Goal: Task Accomplishment & Management: Complete application form

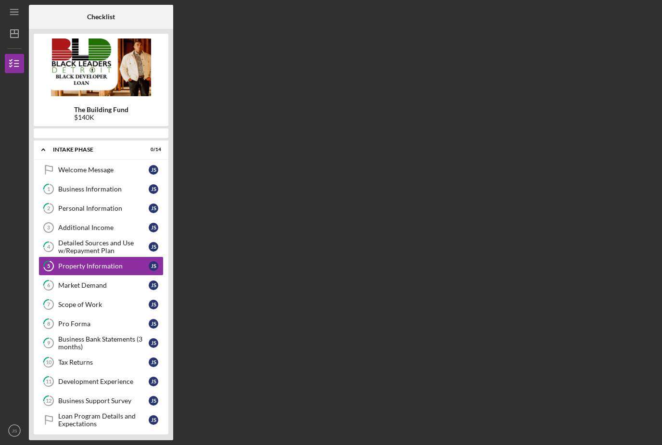
scroll to position [31, 0]
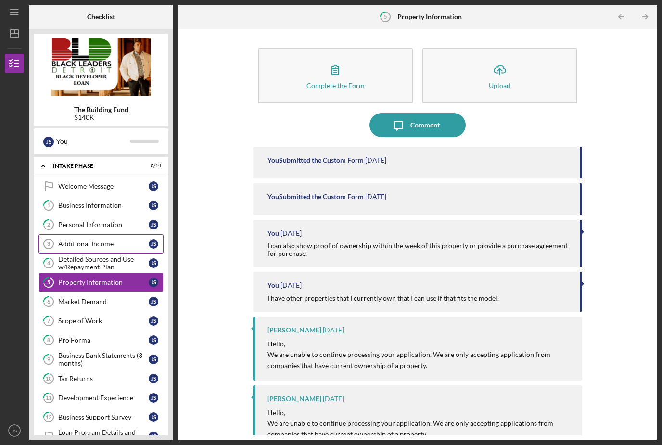
click at [104, 234] on link "Additional Income 3 Additional Income J S" at bounding box center [100, 243] width 125 height 19
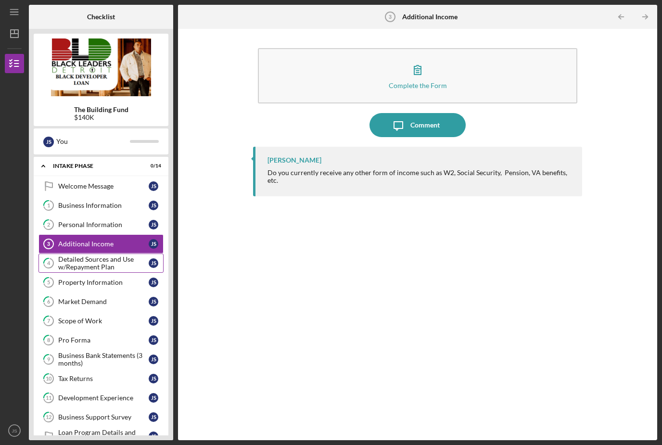
click at [104, 256] on div "Detailed Sources and Use w/Repayment Plan" at bounding box center [103, 263] width 90 height 15
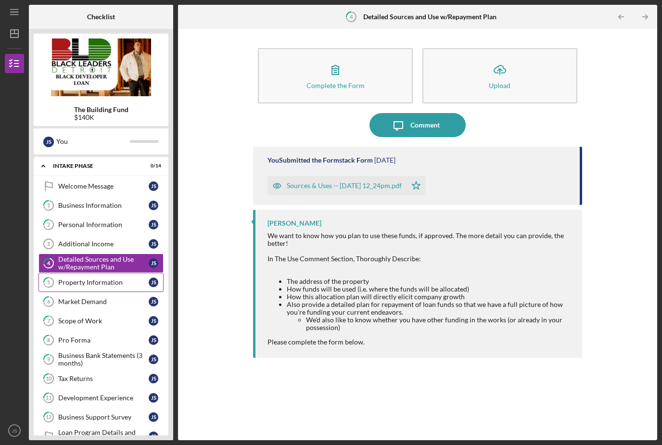
click at [99, 273] on link "5 Property Information J S" at bounding box center [100, 282] width 125 height 19
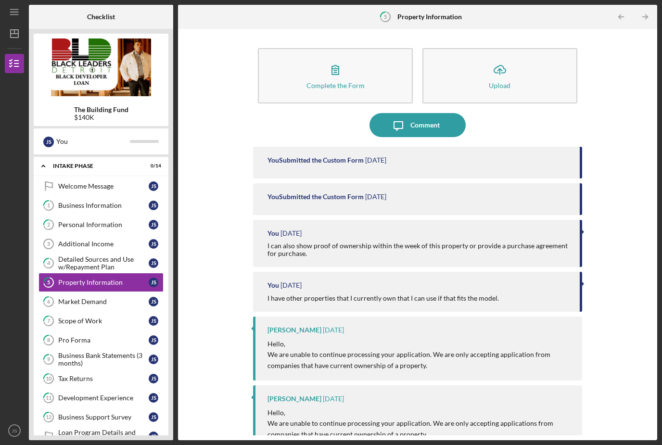
click at [342, 156] on div "You Submitted the Custom Form" at bounding box center [316, 160] width 96 height 8
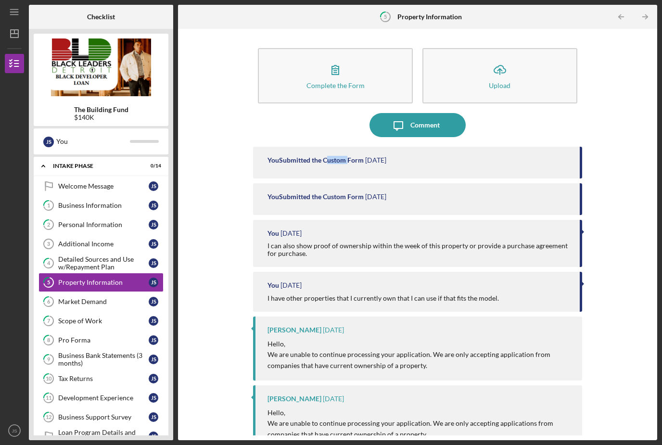
click at [342, 156] on div "You Submitted the Custom Form" at bounding box center [316, 160] width 96 height 8
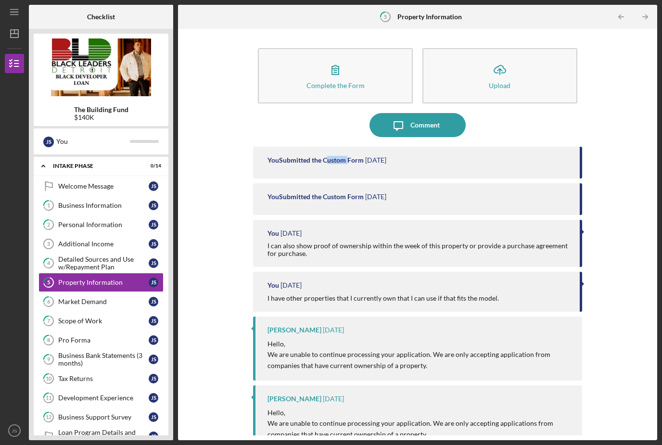
click at [342, 156] on div "You Submitted the Custom Form" at bounding box center [316, 160] width 96 height 8
click at [344, 156] on div "You Submitted the Custom Form" at bounding box center [316, 160] width 96 height 8
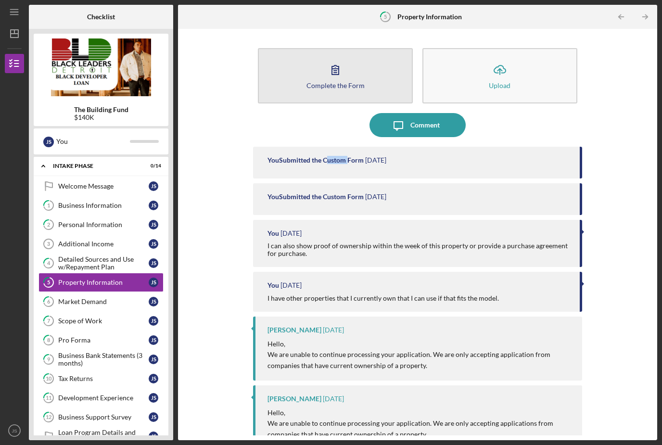
click at [342, 58] on icon "button" at bounding box center [335, 70] width 24 height 24
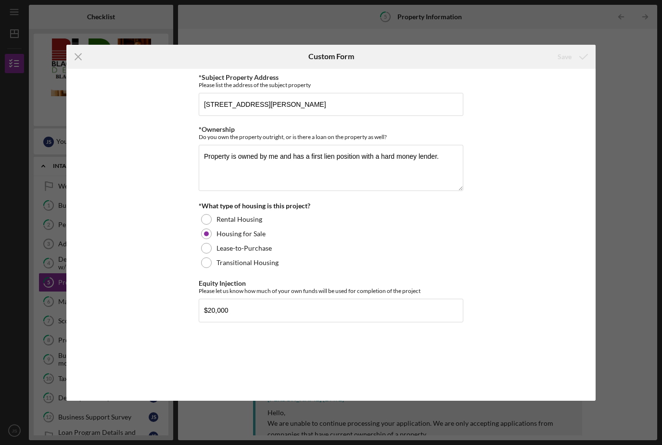
click at [627, 90] on div "Icon/Menu Close Custom Form Save *Subject Property Address Please list the addr…" at bounding box center [331, 222] width 662 height 445
click at [81, 62] on icon "Icon/Menu Close" at bounding box center [78, 57] width 24 height 24
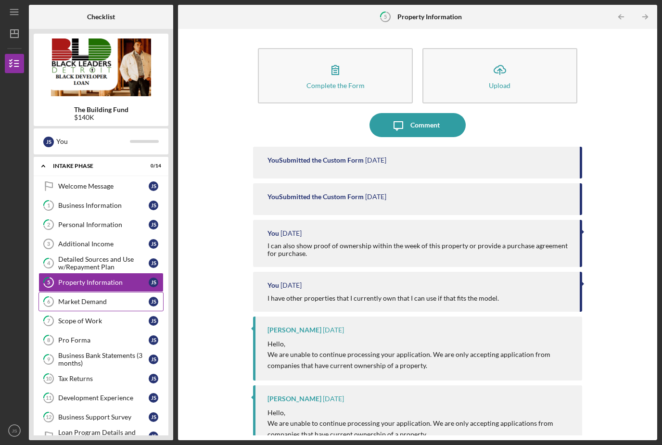
click at [104, 298] on div "Market Demand" at bounding box center [103, 302] width 90 height 8
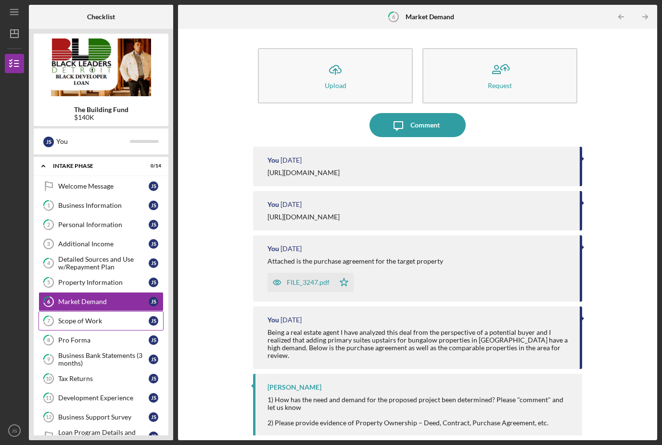
click at [106, 317] on div "Scope of Work" at bounding box center [103, 321] width 90 height 8
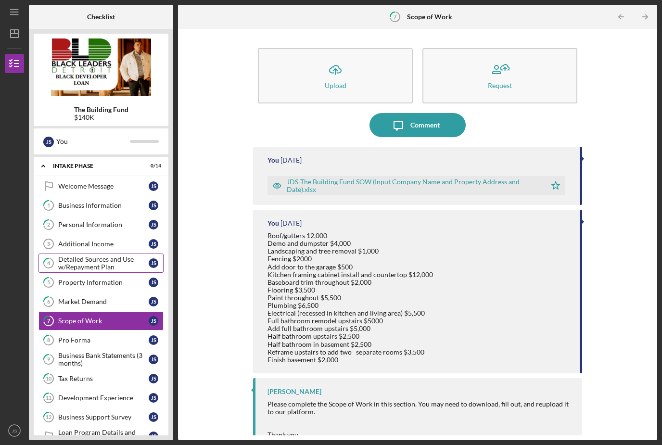
click at [90, 254] on link "4 Detailed Sources and Use w/Repayment Plan J S" at bounding box center [100, 263] width 125 height 19
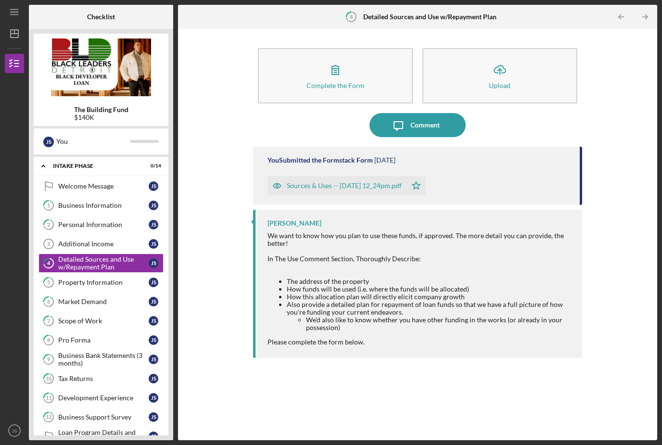
click at [315, 182] on div "Sources & Uses -- [DATE] 12_24pm.pdf" at bounding box center [344, 186] width 115 height 8
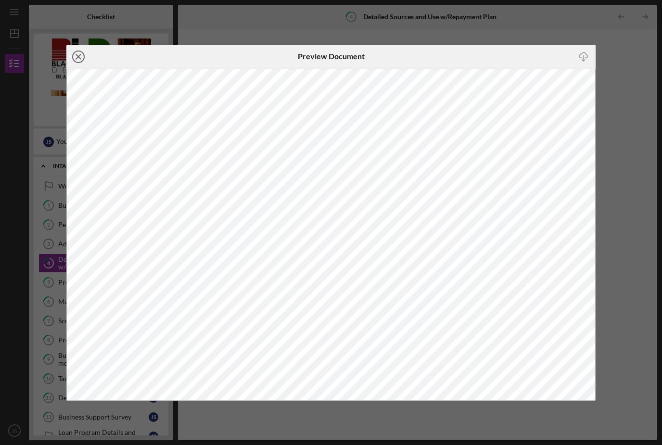
click at [77, 59] on icon "Icon/Close" at bounding box center [78, 57] width 24 height 24
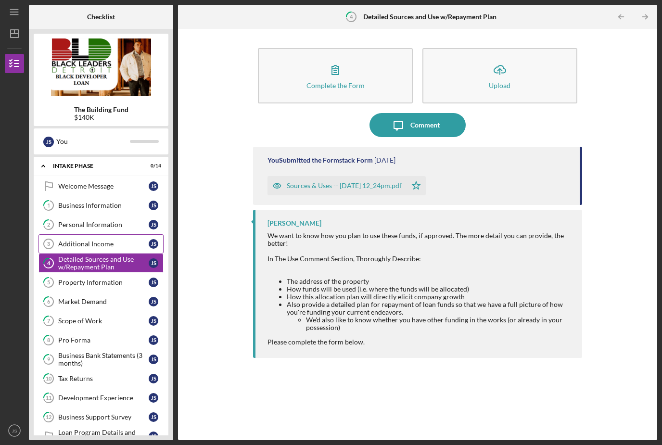
click at [97, 240] on div "Additional Income" at bounding box center [103, 244] width 90 height 8
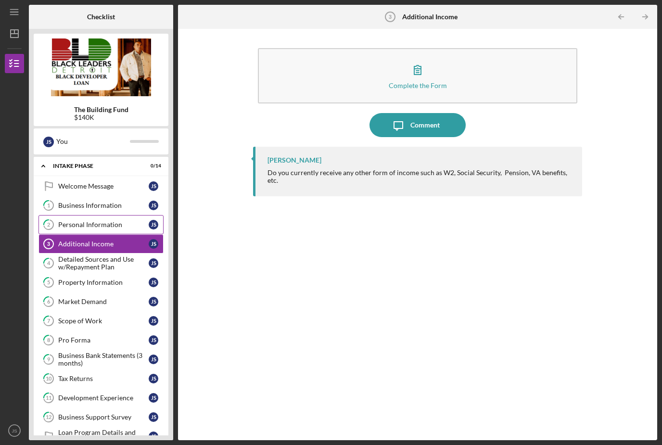
click at [107, 221] on div "Personal Information" at bounding box center [103, 225] width 90 height 8
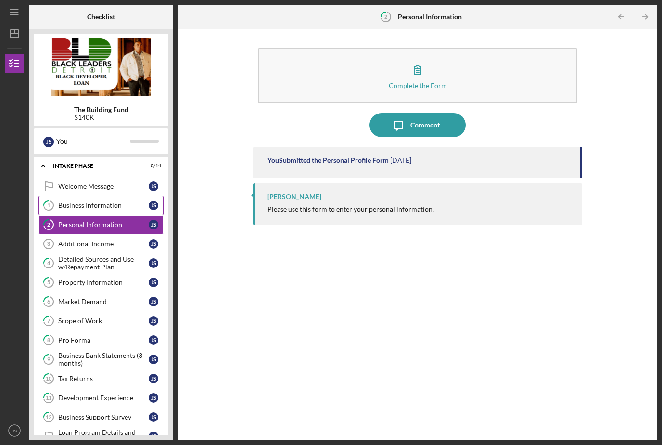
click at [109, 202] on div "Business Information" at bounding box center [103, 206] width 90 height 8
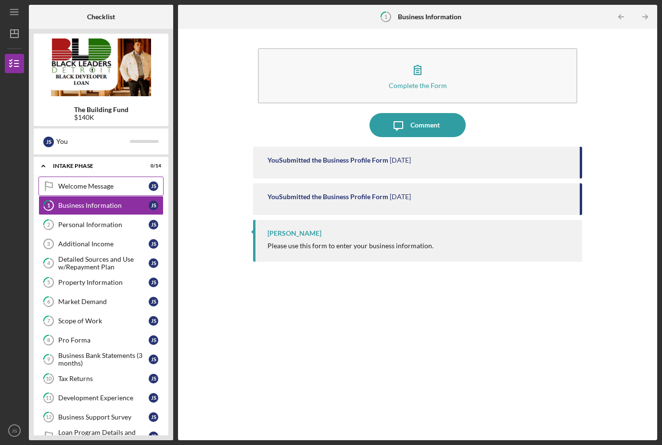
click at [108, 177] on link "Welcome Message Welcome Message [PERSON_NAME]" at bounding box center [100, 186] width 125 height 19
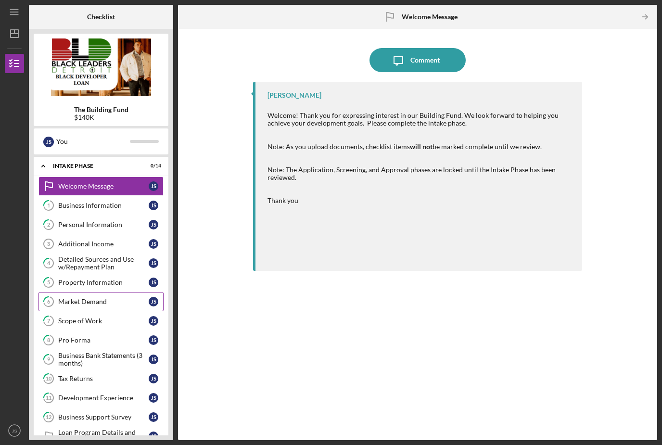
click at [103, 292] on link "6 Market Demand J S" at bounding box center [100, 301] width 125 height 19
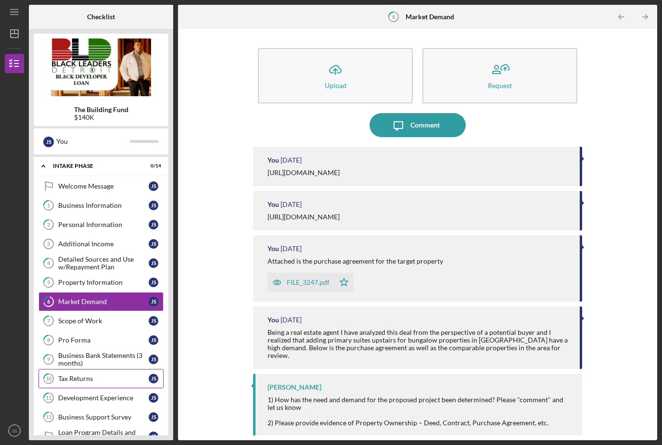
click at [100, 375] on div "Tax Returns" at bounding box center [103, 379] width 90 height 8
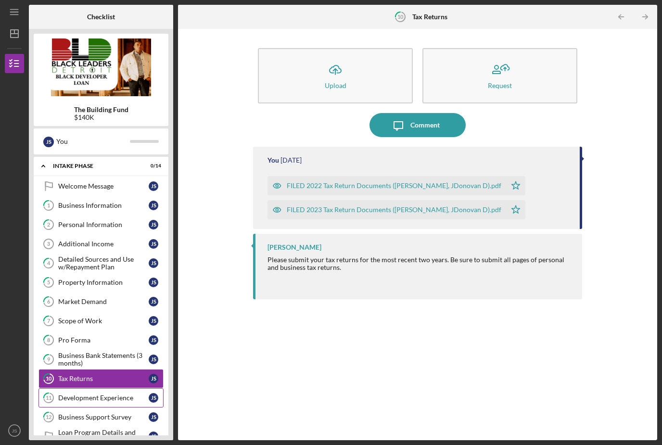
click at [101, 388] on link "11 Development Experience J S" at bounding box center [100, 397] width 125 height 19
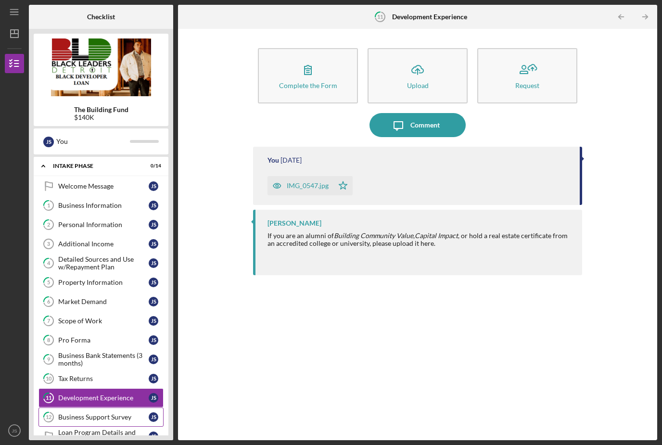
click at [104, 413] on div "Business Support Survey" at bounding box center [103, 417] width 90 height 8
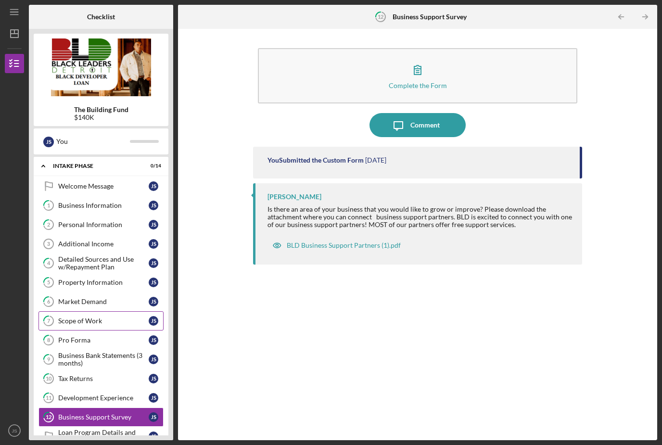
click at [93, 317] on div "Scope of Work" at bounding box center [103, 321] width 90 height 8
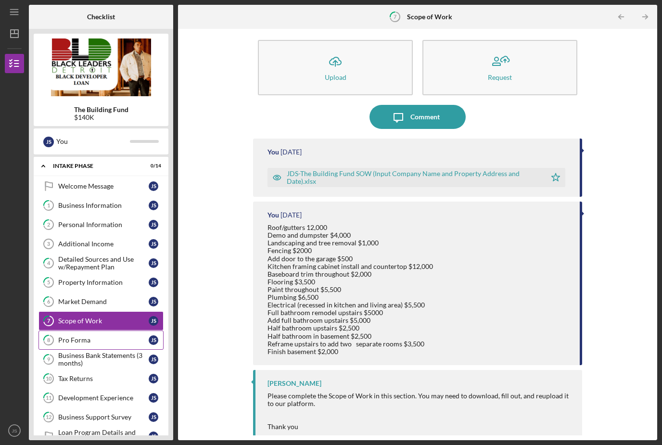
scroll to position [8, 0]
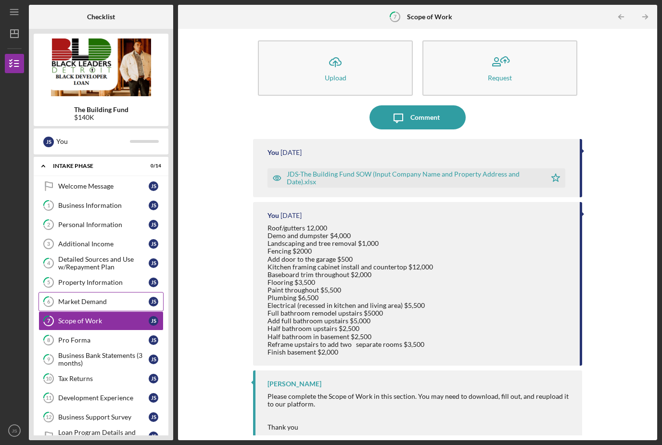
click at [76, 298] on div "Market Demand" at bounding box center [103, 302] width 90 height 8
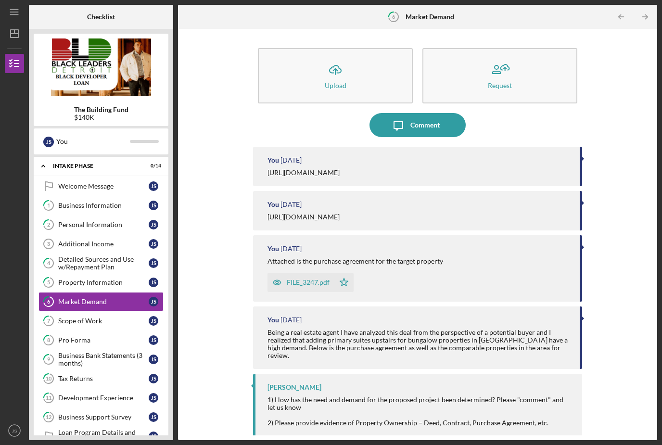
click at [360, 307] on div "You [DATE] Being a real estate agent I have analyzed this deal from the perspec…" at bounding box center [417, 338] width 329 height 63
click at [74, 273] on link "5 Property Information J S" at bounding box center [100, 282] width 125 height 19
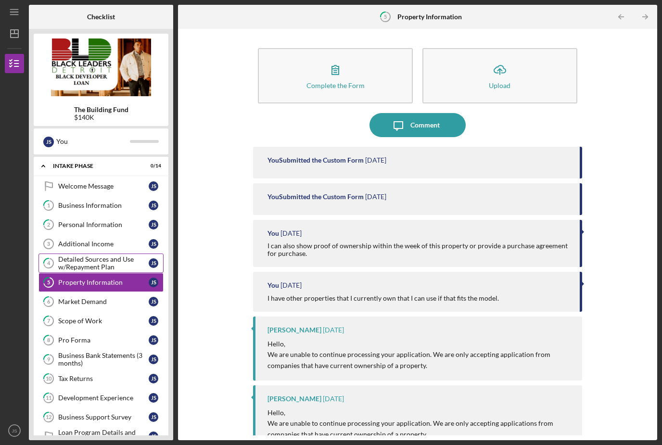
click at [87, 256] on div "Detailed Sources and Use w/Repayment Plan" at bounding box center [103, 263] width 90 height 15
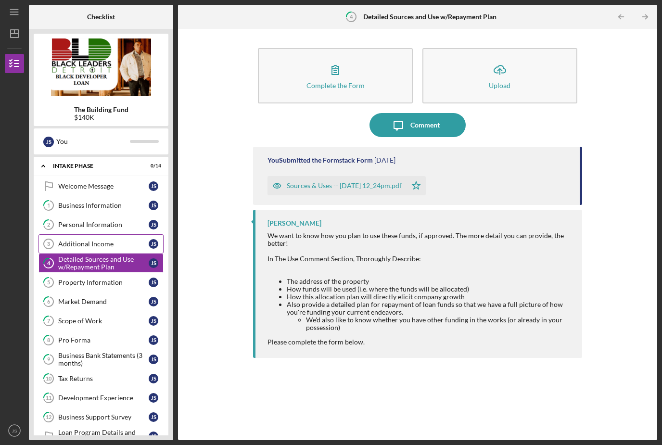
click at [91, 240] on div "Additional Income" at bounding box center [103, 244] width 90 height 8
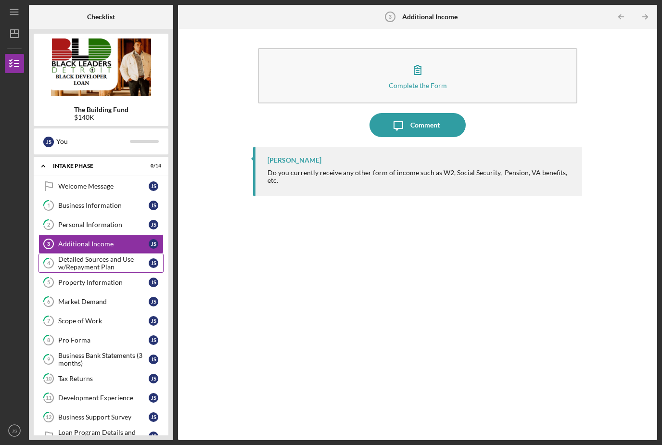
click at [107, 256] on div "Detailed Sources and Use w/Repayment Plan" at bounding box center [103, 263] width 90 height 15
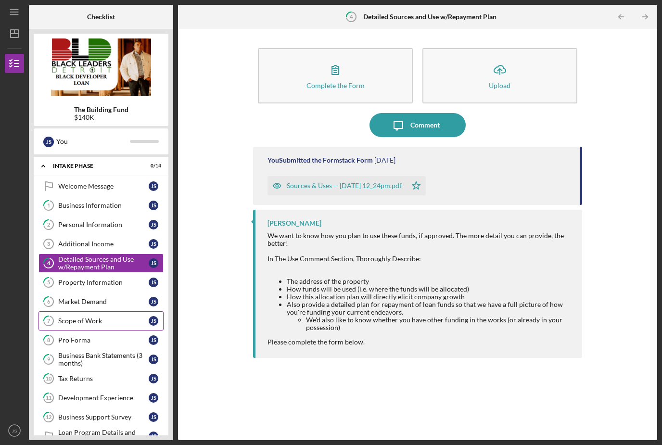
click at [115, 311] on link "7 Scope of Work J S" at bounding box center [100, 320] width 125 height 19
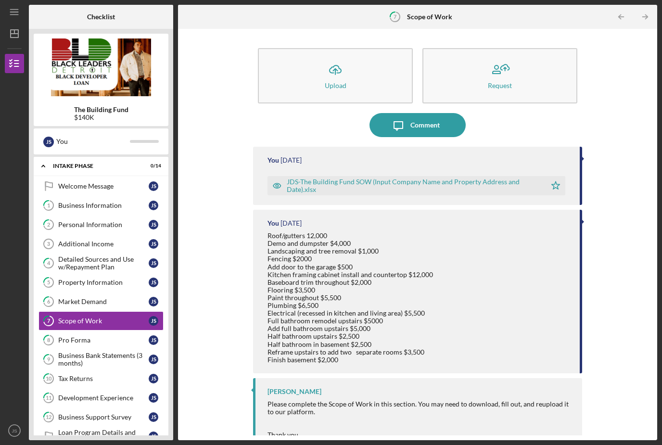
click at [356, 178] on div "JDS-The Building Fund SOW (Input Company Name and Property Address and Date).xl…" at bounding box center [414, 185] width 254 height 15
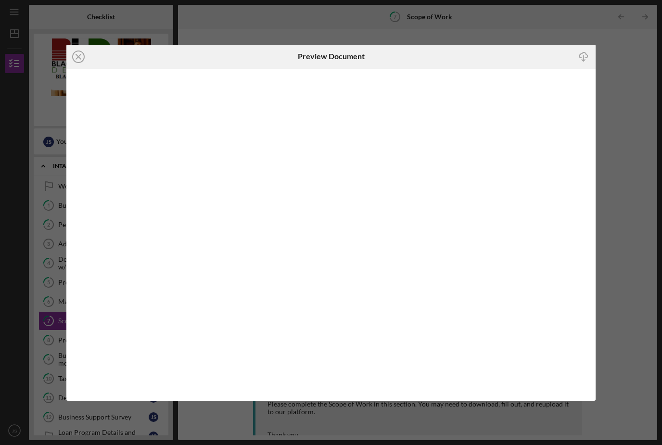
click at [82, 55] on icon "Icon/Close" at bounding box center [78, 57] width 24 height 24
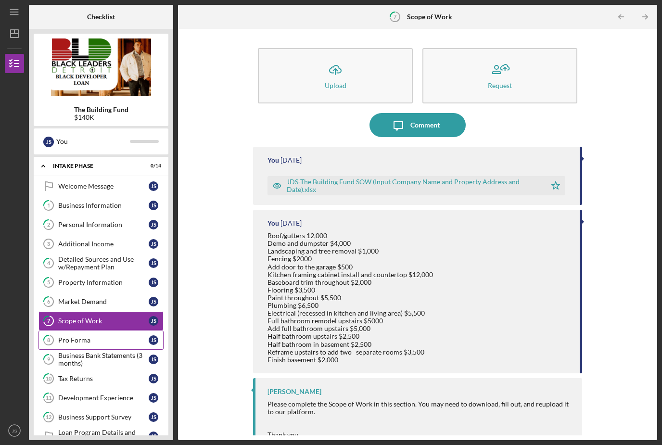
click at [100, 331] on link "8 Pro Forma J S" at bounding box center [100, 340] width 125 height 19
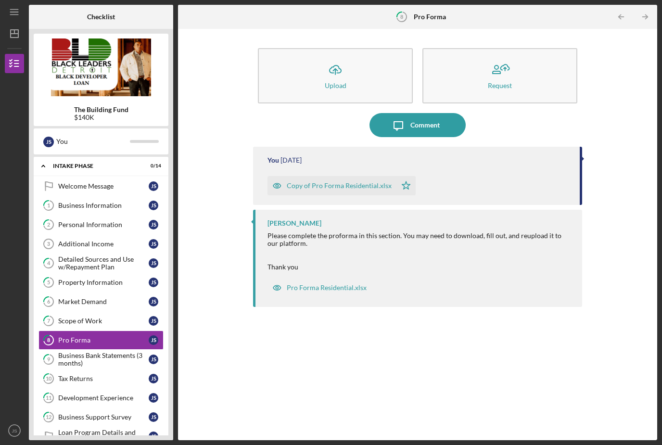
click at [343, 182] on div "Copy of Pro Forma Residential.xlsx" at bounding box center [339, 186] width 105 height 8
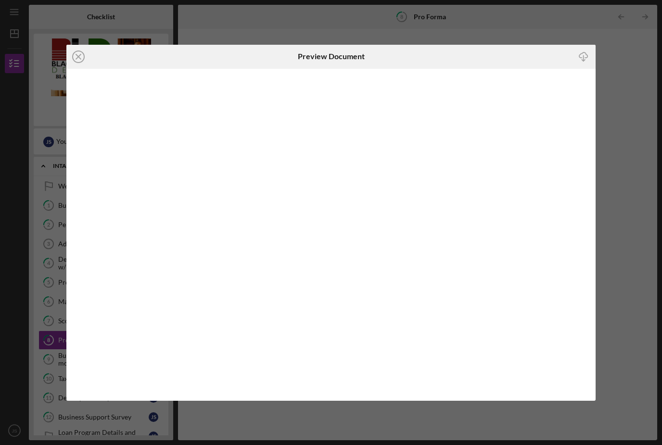
click at [615, 195] on div "Icon/Close Preview Document Icon/Download" at bounding box center [331, 222] width 662 height 445
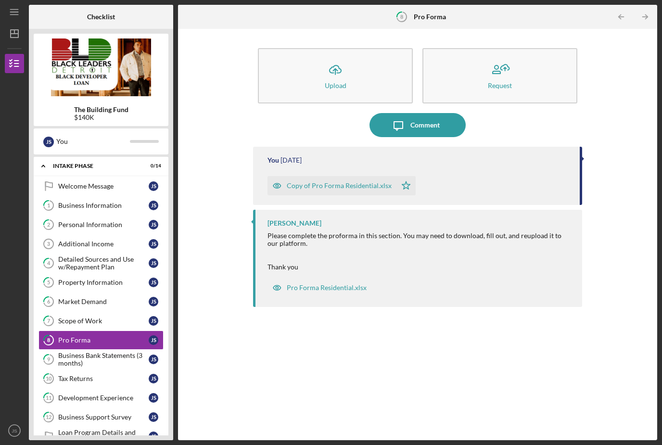
click at [371, 182] on div "Copy of Pro Forma Residential.xlsx" at bounding box center [339, 186] width 105 height 8
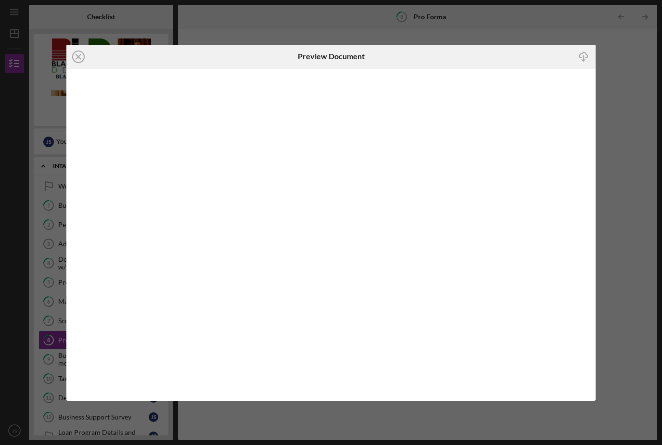
click at [585, 58] on icon "Icon/Download" at bounding box center [584, 57] width 22 height 22
drag, startPoint x: 508, startPoint y: 6, endPoint x: 0, endPoint y: -31, distance: 509.5
click at [0, 0] on html "Icon/Menu 8 Pro Forma Checklist The Building Fund $140K J S You Icon/Expander I…" at bounding box center [331, 222] width 662 height 445
click at [77, 60] on icon "Icon/Close" at bounding box center [78, 57] width 24 height 24
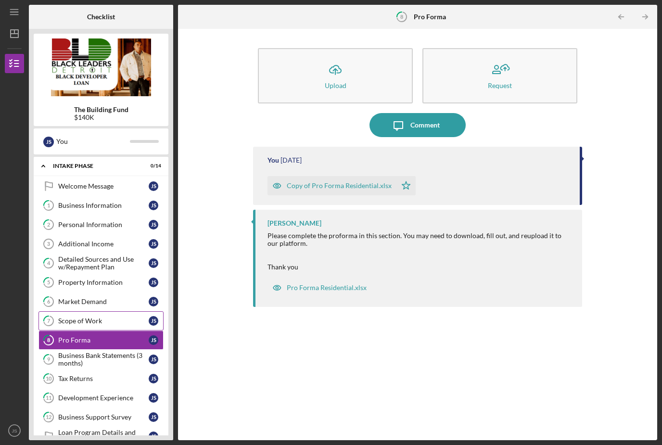
click at [62, 317] on div "Scope of Work" at bounding box center [103, 321] width 90 height 8
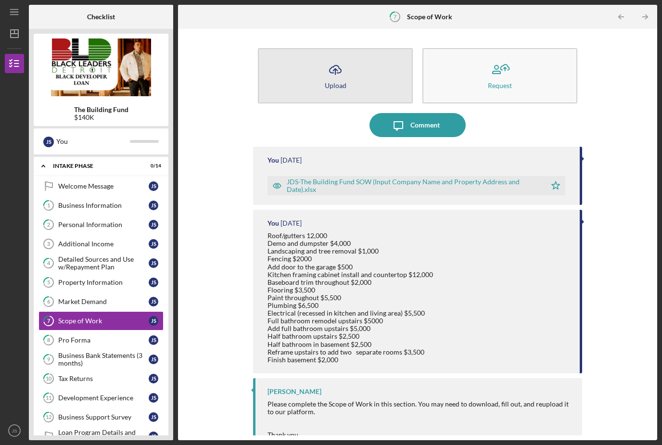
click at [324, 58] on icon "Icon/Upload" at bounding box center [335, 70] width 24 height 24
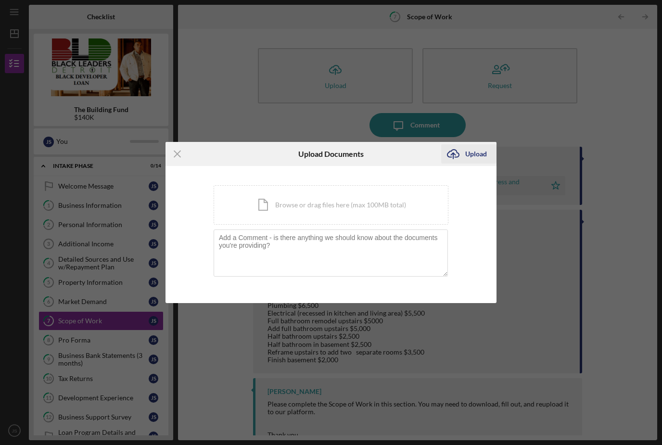
click at [474, 154] on div "Upload" at bounding box center [476, 153] width 22 height 19
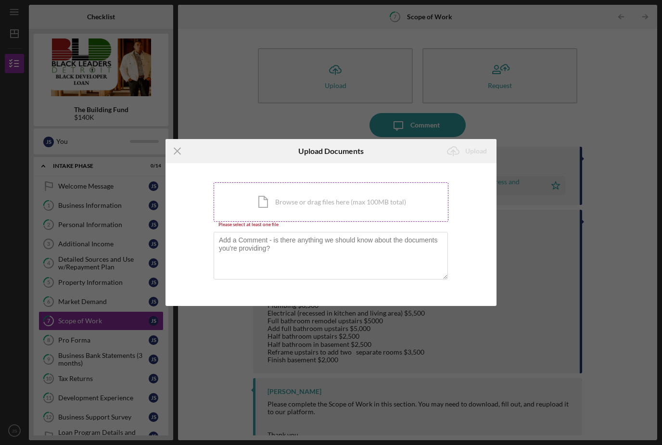
click at [333, 205] on div "Icon/Document Browse or drag files here (max 100MB total) Tap to choose files o…" at bounding box center [331, 201] width 235 height 39
click at [356, 207] on div "Icon/Document Browse or drag files here (max 100MB total) Tap to choose files o…" at bounding box center [331, 201] width 235 height 39
